Goal: Find specific page/section: Find specific page/section

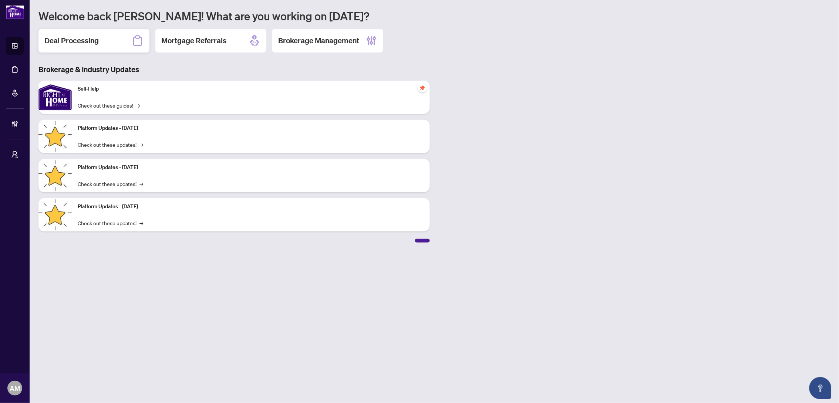
click at [115, 39] on div "Deal Processing" at bounding box center [93, 41] width 111 height 24
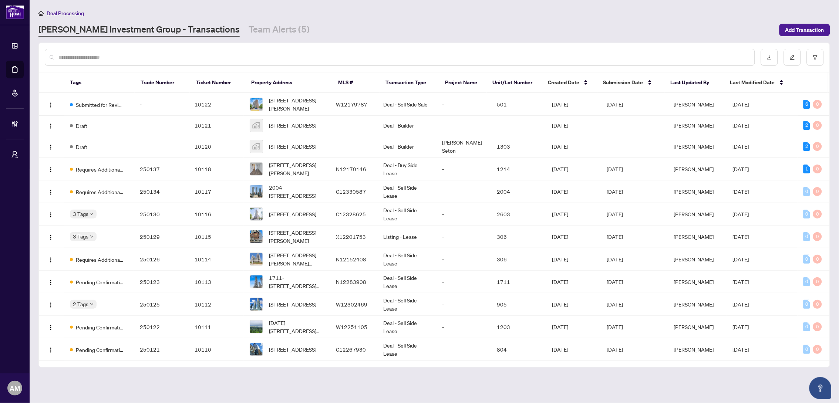
click at [150, 80] on th "Trade Number" at bounding box center [163, 83] width 56 height 21
click at [180, 81] on th "Trade Number" at bounding box center [163, 83] width 56 height 21
click at [147, 81] on th "Trade Number" at bounding box center [163, 83] width 56 height 21
drag, startPoint x: 793, startPoint y: 53, endPoint x: 764, endPoint y: 38, distance: 32.9
click at [713, 31] on main "Deal Processing [PERSON_NAME] Investment Group - Transactions Team Alerts (5) A…" at bounding box center [435, 201] width 810 height 403
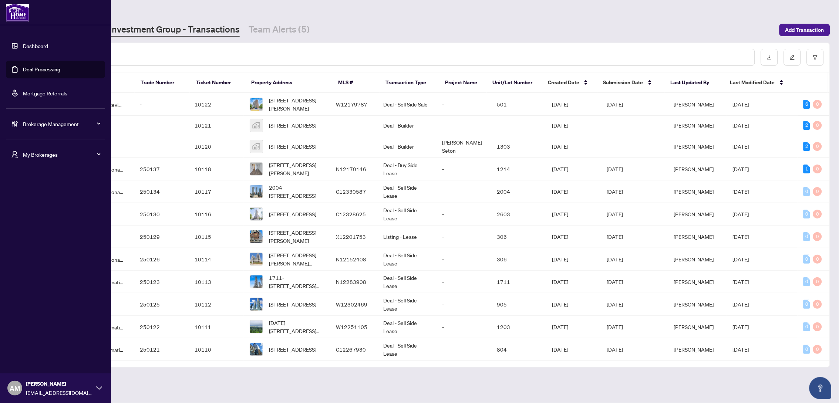
click at [25, 157] on span "My Brokerages" at bounding box center [61, 155] width 77 height 8
click at [23, 232] on span "[PERSON_NAME] Pro" at bounding box center [58, 232] width 84 height 8
